Goal: Information Seeking & Learning: Compare options

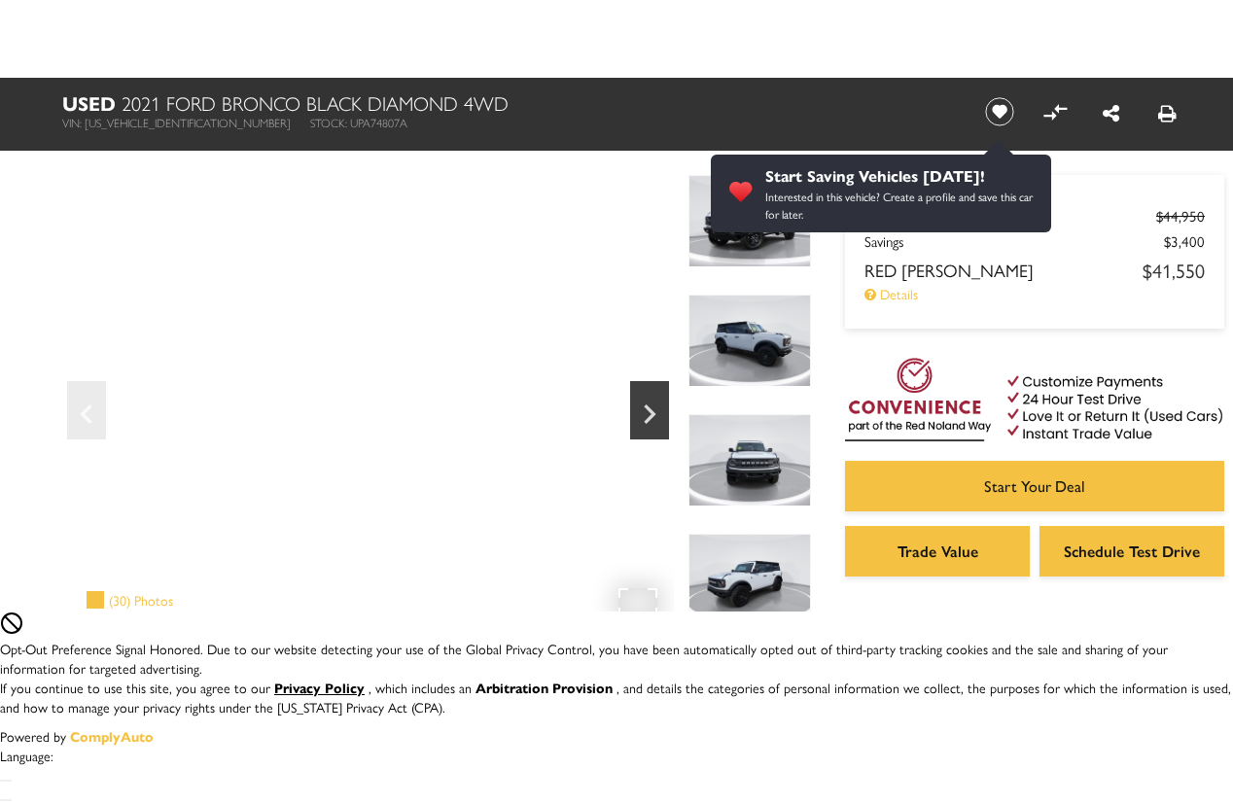
click at [132, 601] on div "(30) Photos" at bounding box center [130, 599] width 106 height 39
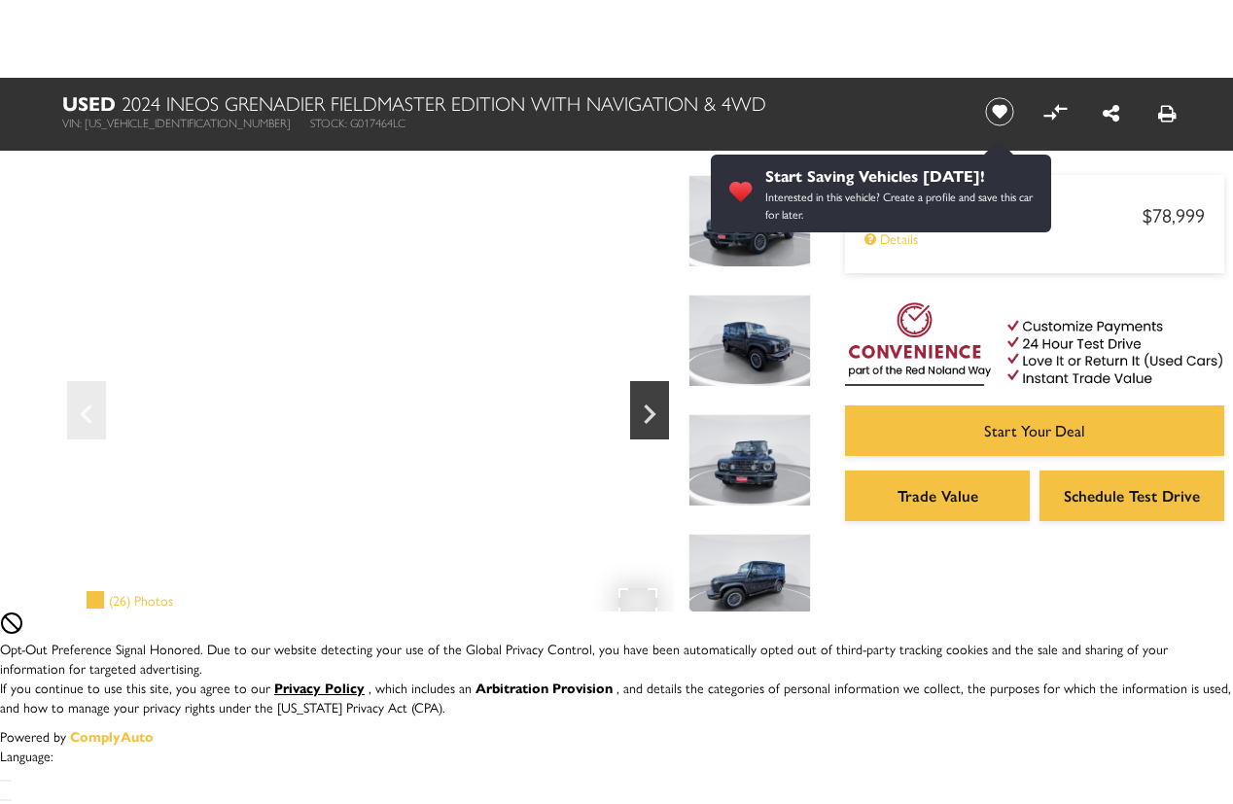
click at [132, 601] on div "(26) Photos" at bounding box center [130, 599] width 106 height 39
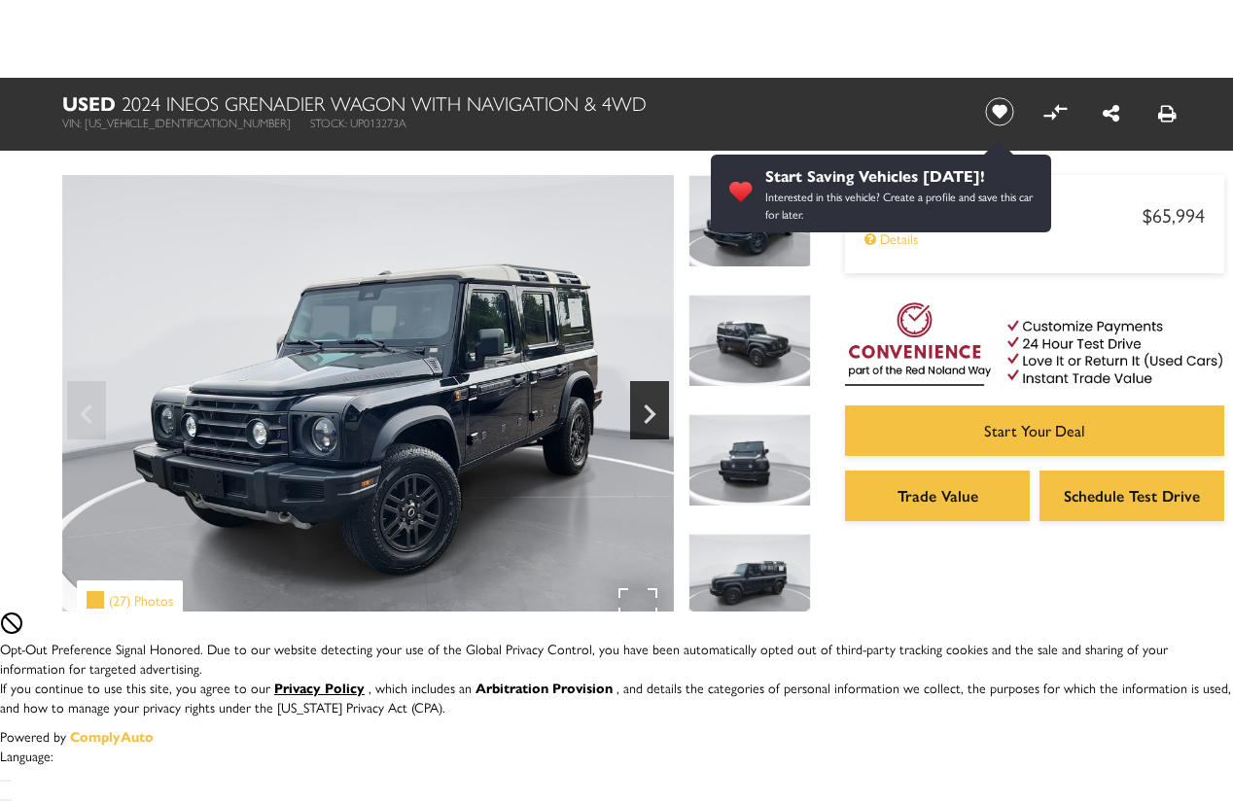
click at [132, 600] on div "(27) Photos" at bounding box center [130, 599] width 106 height 39
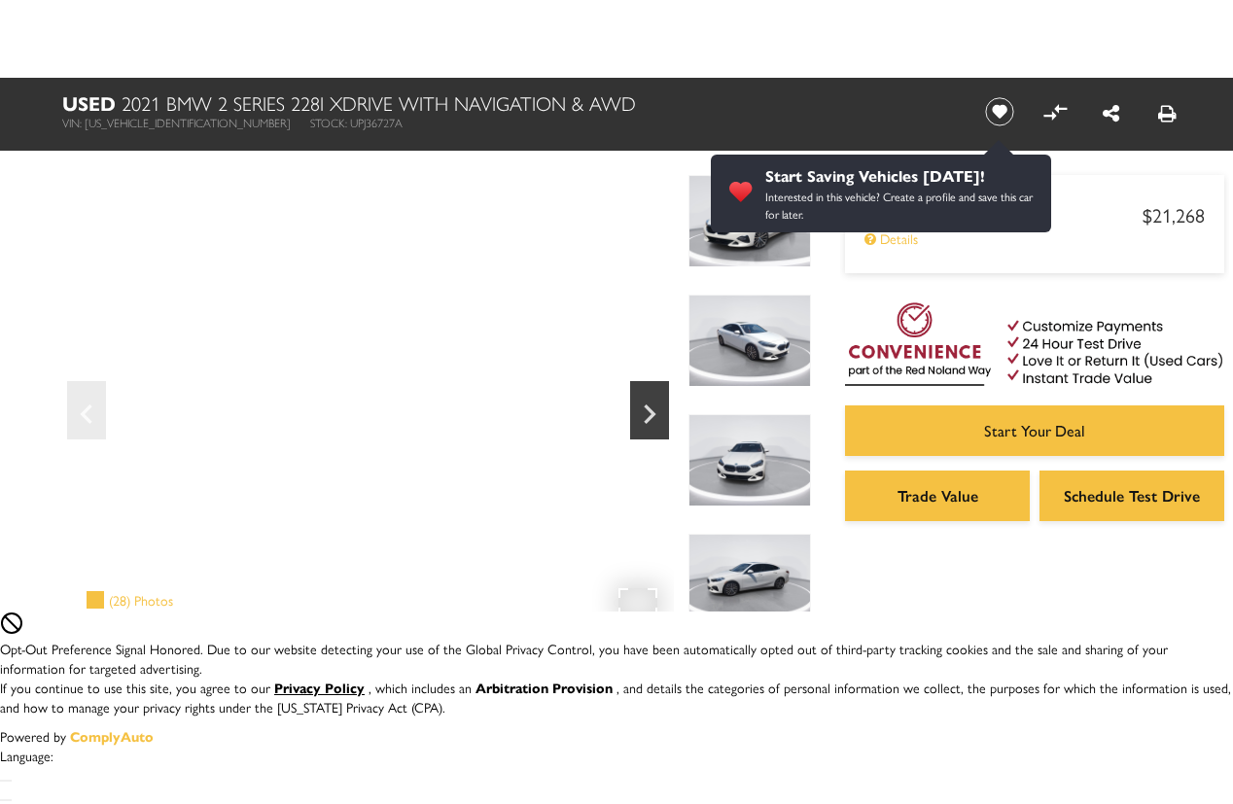
click at [132, 601] on div "(28) Photos" at bounding box center [130, 599] width 106 height 39
